Goal: Transaction & Acquisition: Purchase product/service

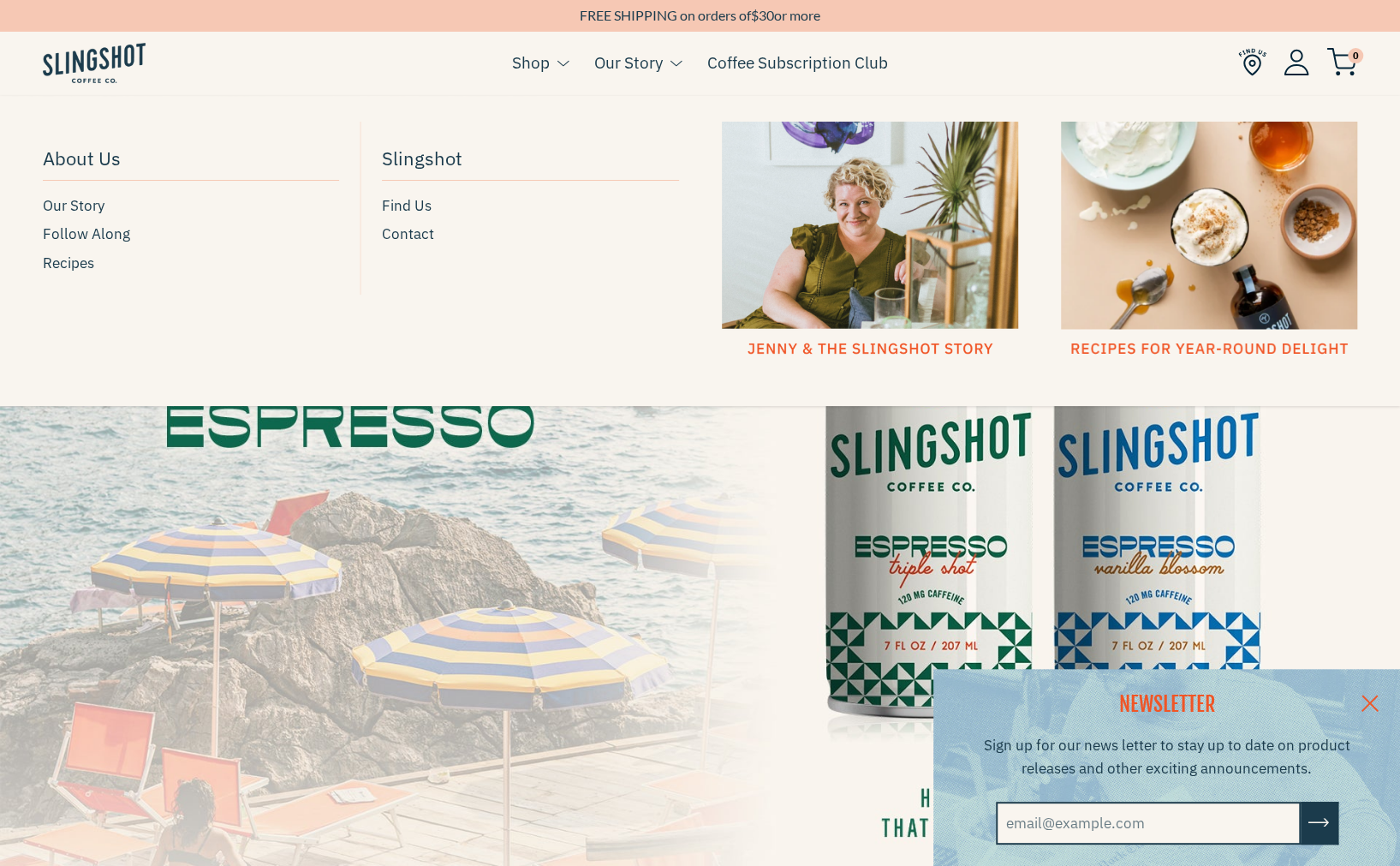
click at [819, 296] on div at bounding box center [870, 240] width 296 height 237
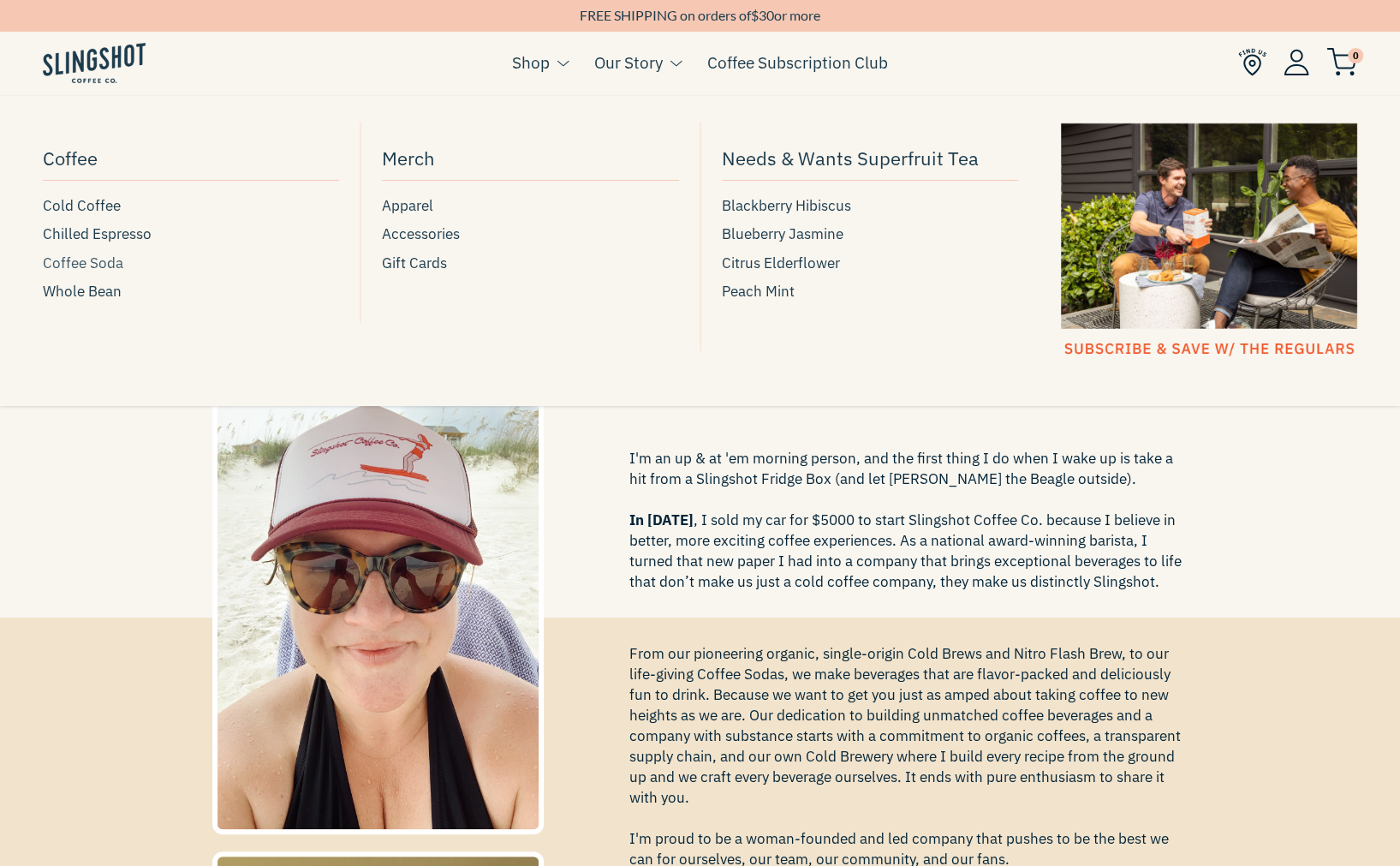
click at [104, 265] on span "Coffee Soda" at bounding box center [83, 263] width 81 height 23
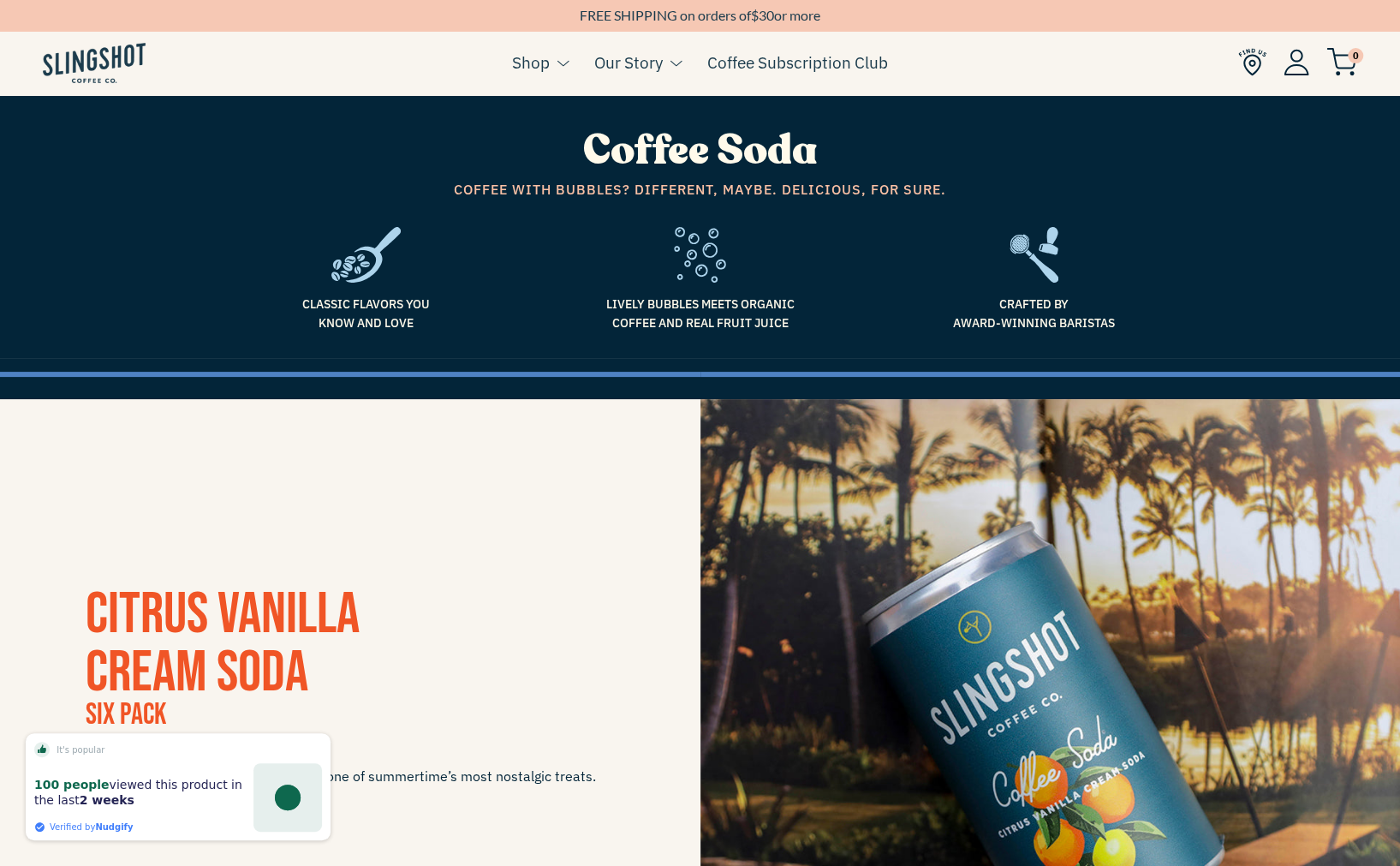
scroll to position [342, 0]
